Goal: Navigation & Orientation: Find specific page/section

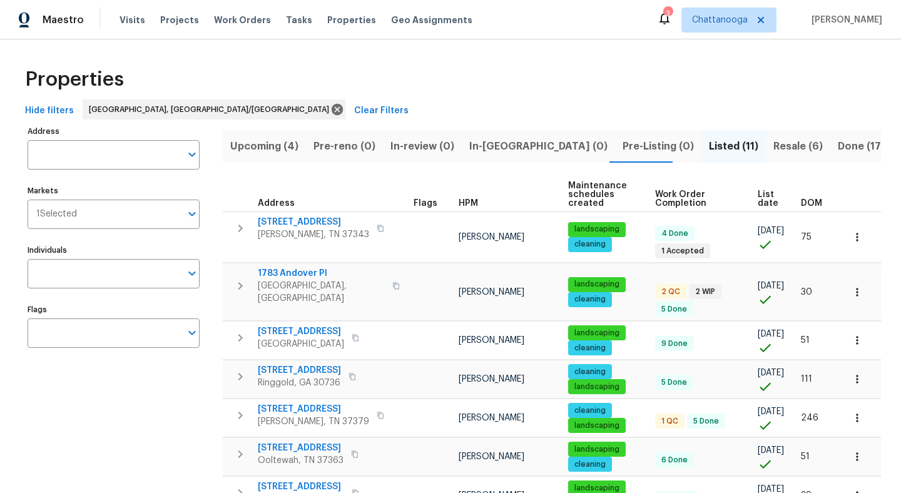
scroll to position [68, 0]
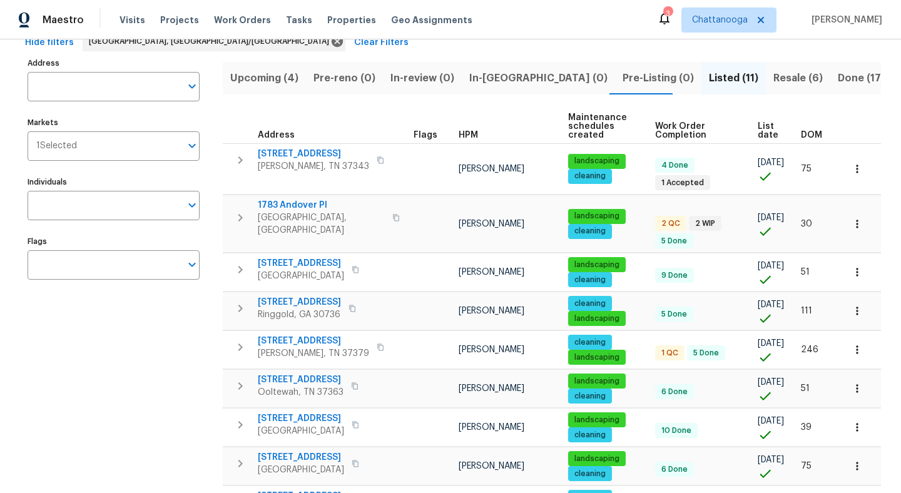
click at [115, 25] on div "Maestro Visits Projects Work Orders Tasks Properties Geo Assignments" at bounding box center [243, 20] width 487 height 25
click at [122, 18] on span "Visits" at bounding box center [133, 20] width 26 height 13
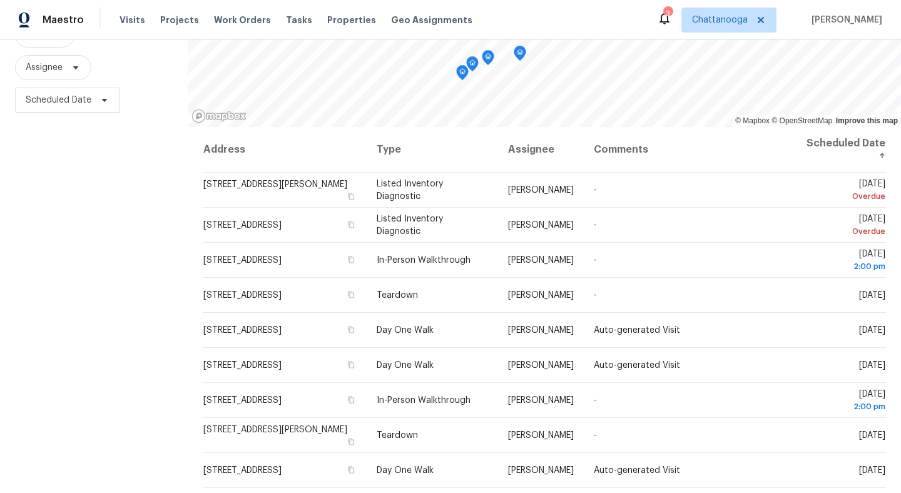
scroll to position [137, 0]
